Goal: Navigation & Orientation: Understand site structure

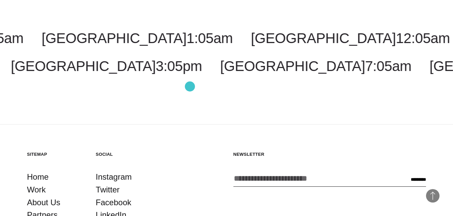
scroll to position [1642, 0]
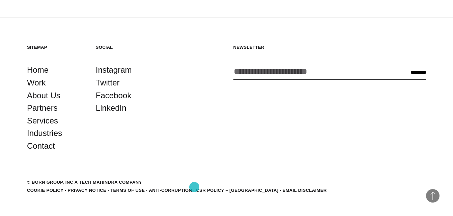
click at [63, 188] on link "Cookie Policy" at bounding box center [45, 190] width 36 height 5
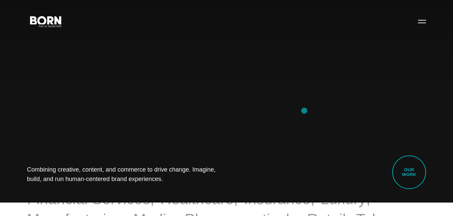
scroll to position [0, 0]
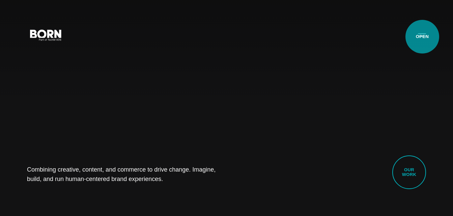
click at [422, 37] on button "Primary Menu" at bounding box center [422, 35] width 16 height 14
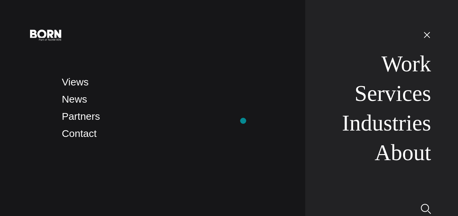
click at [244, 120] on li "Partners" at bounding box center [177, 117] width 230 height 16
click at [344, 82] on li "Services" at bounding box center [385, 93] width 91 height 26
click at [215, 125] on ul "Views News Partners Contact" at bounding box center [177, 107] width 230 height 67
click at [428, 37] on button "Primary Menu" at bounding box center [427, 35] width 16 height 14
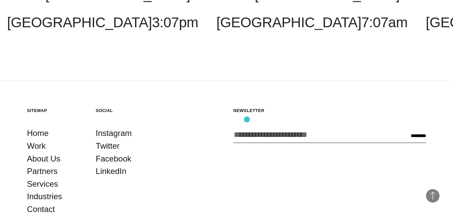
scroll to position [1579, 0]
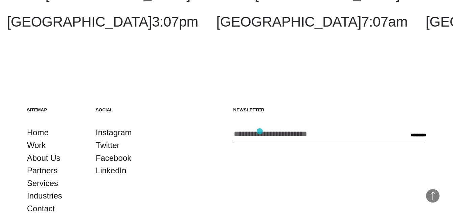
click at [260, 131] on input "Enter your email address *" at bounding box center [312, 134] width 159 height 16
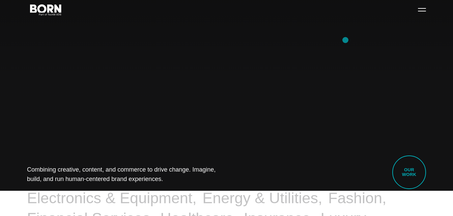
scroll to position [0, 0]
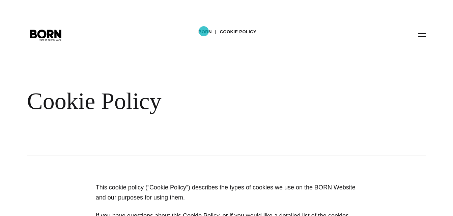
click at [204, 31] on link "BORN" at bounding box center [204, 32] width 13 height 10
click at [238, 34] on link "Cookie Policy" at bounding box center [238, 32] width 36 height 10
